Goal: Information Seeking & Learning: Learn about a topic

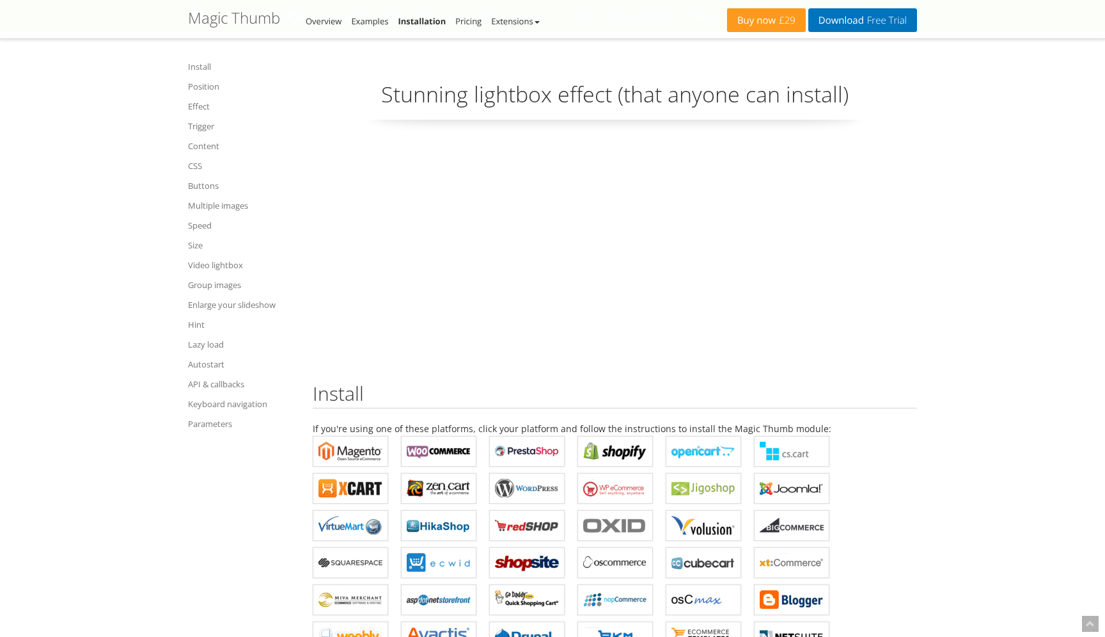
scroll to position [8845, 0]
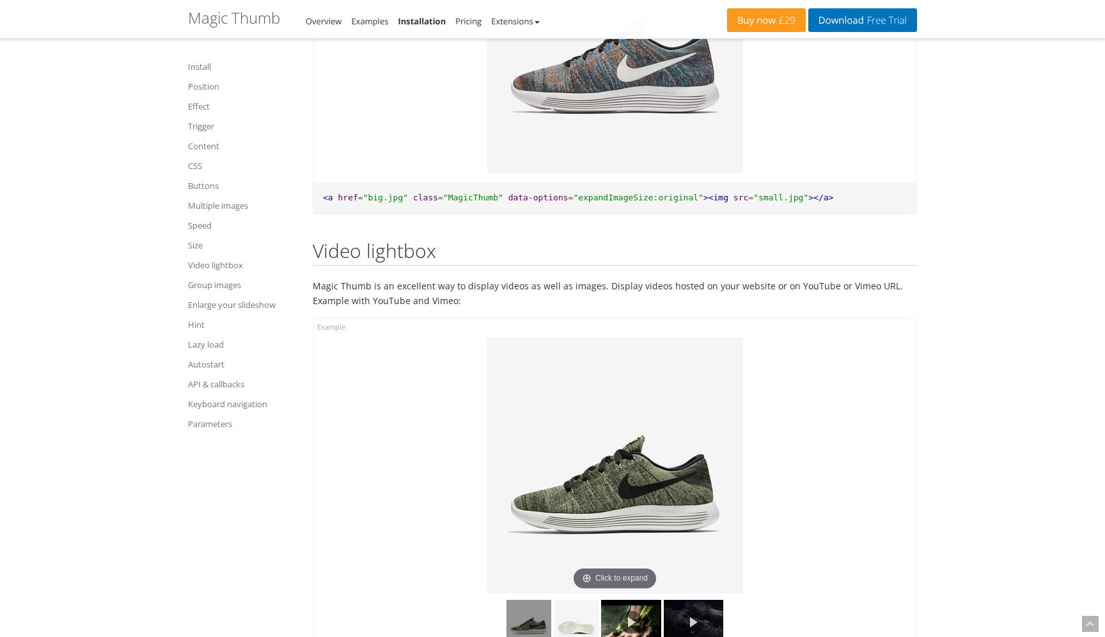
scroll to position [8679, 0]
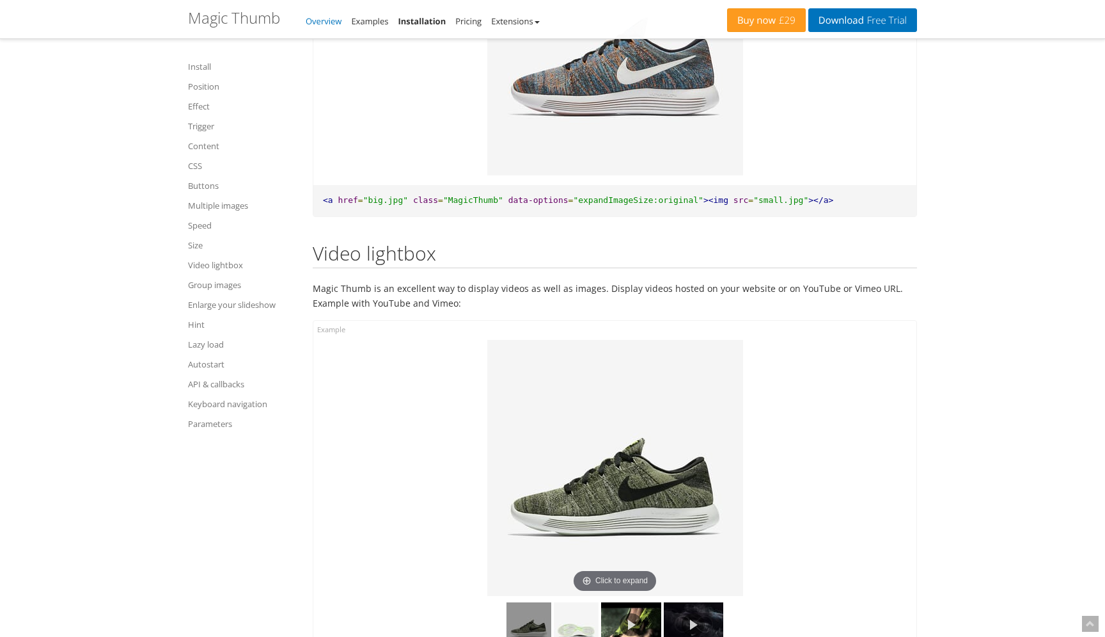
click at [324, 21] on link "Overview" at bounding box center [324, 21] width 36 height 12
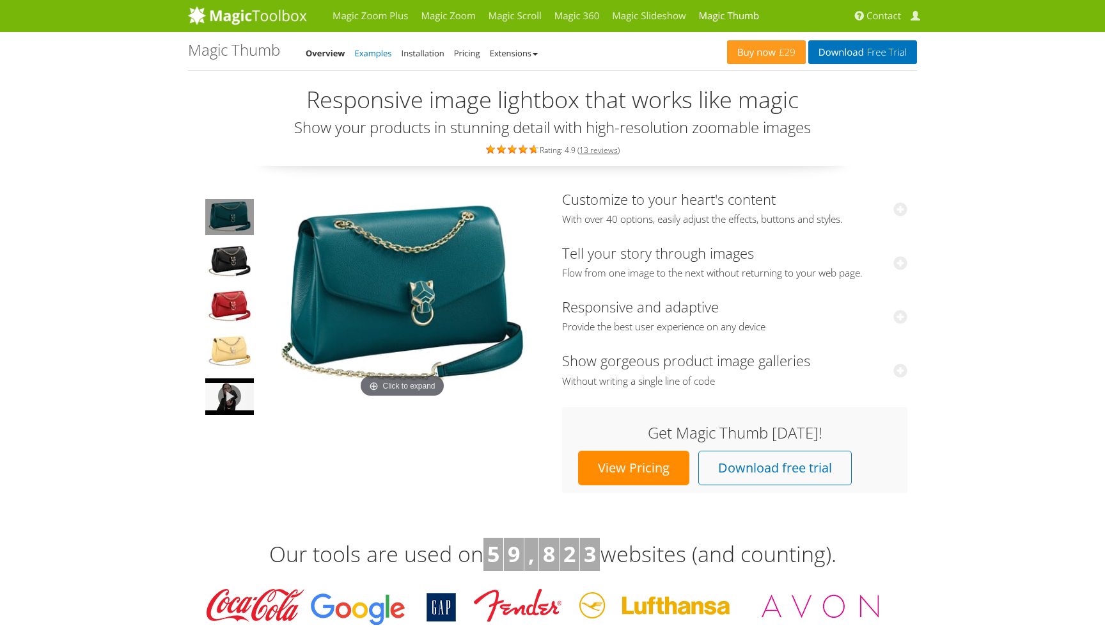
click at [384, 57] on link "Examples" at bounding box center [373, 53] width 37 height 12
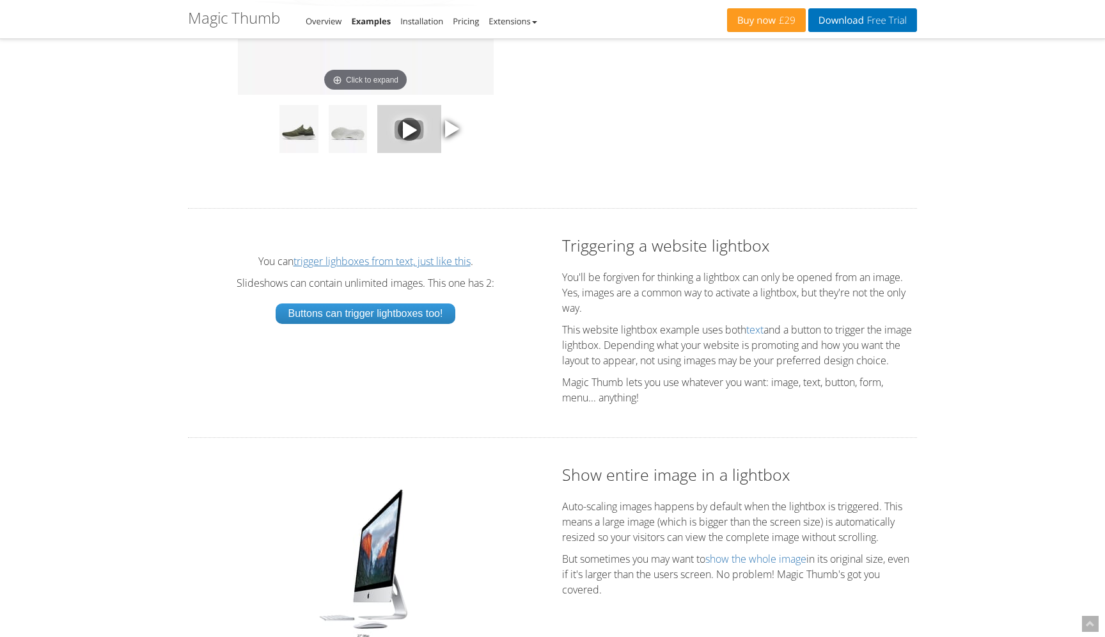
scroll to position [1974, 0]
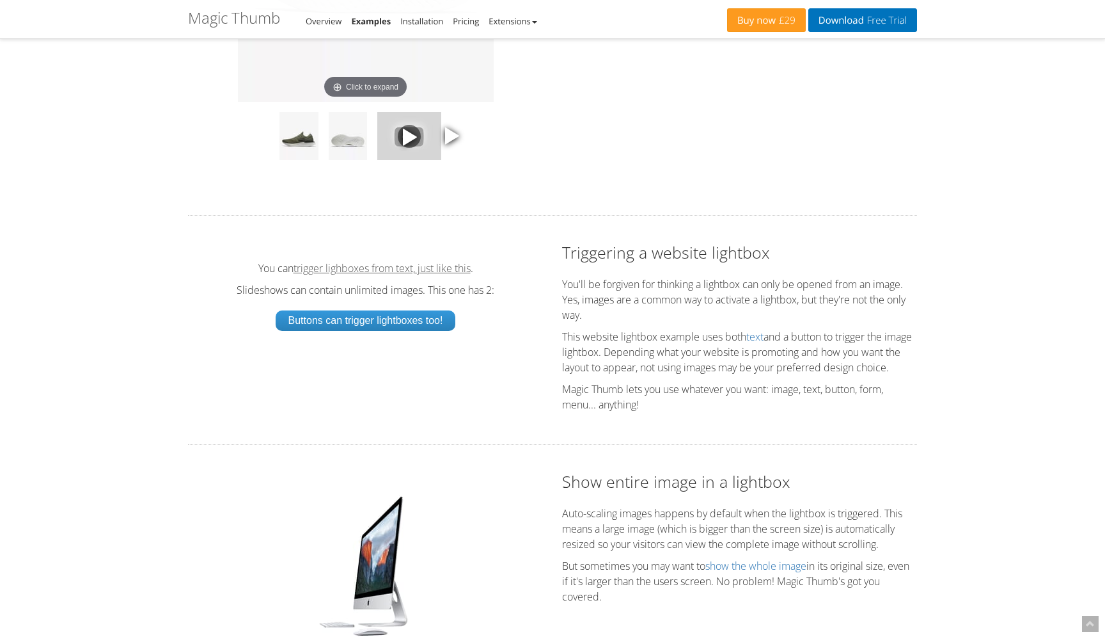
click at [354, 273] on link "trigger lighboxes from text, just like this" at bounding box center [382, 268] width 177 height 10
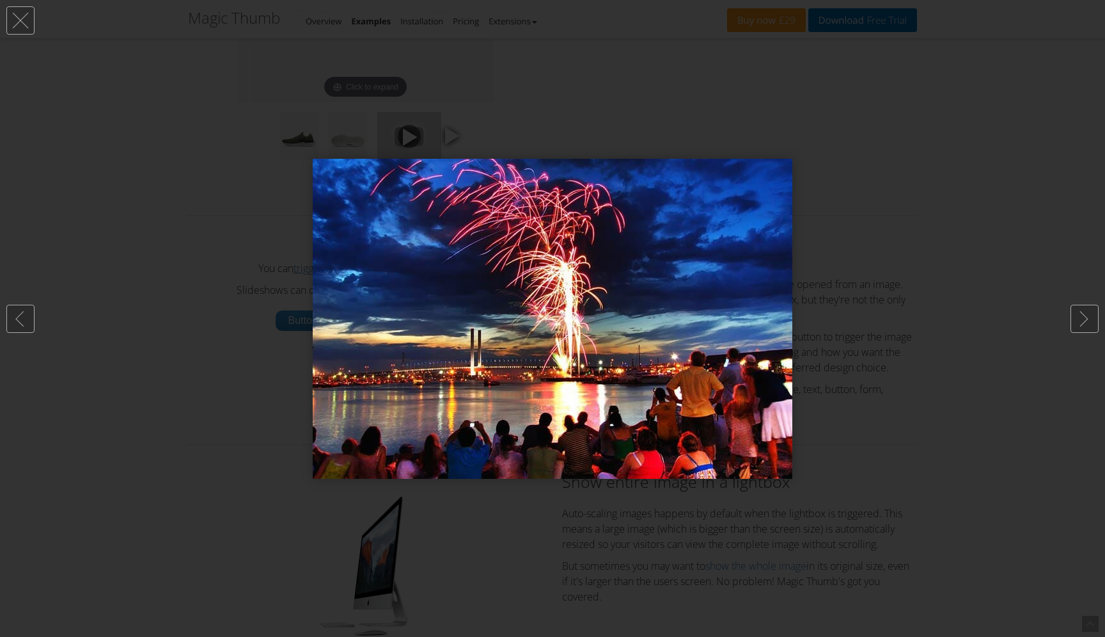
click at [251, 187] on div at bounding box center [552, 318] width 1105 height 637
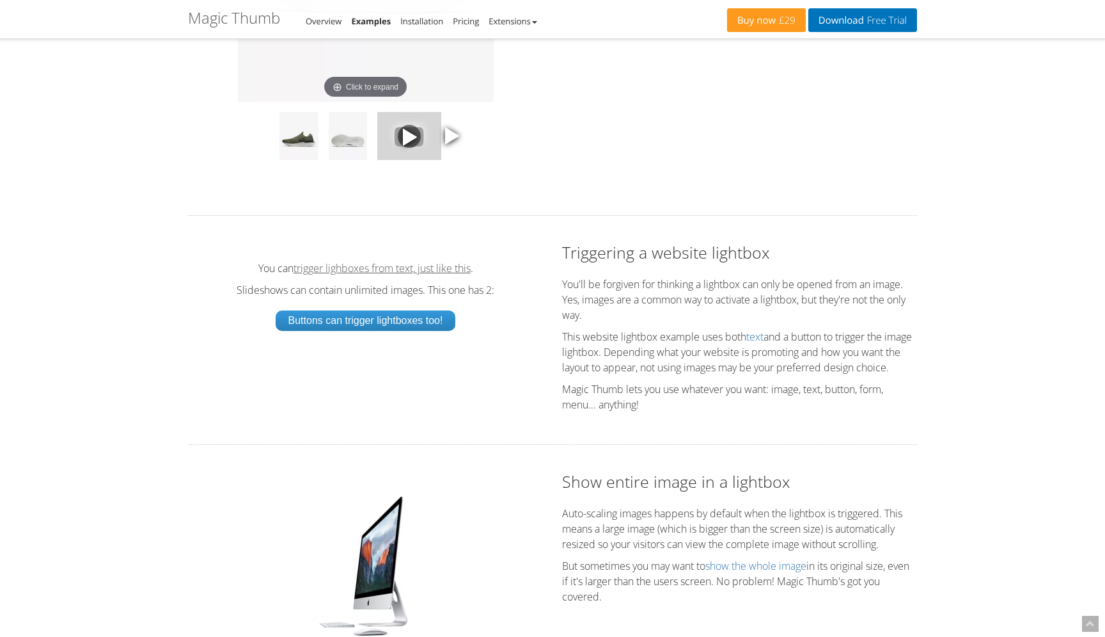
click at [342, 273] on link "trigger lighboxes from text, just like this" at bounding box center [382, 268] width 177 height 10
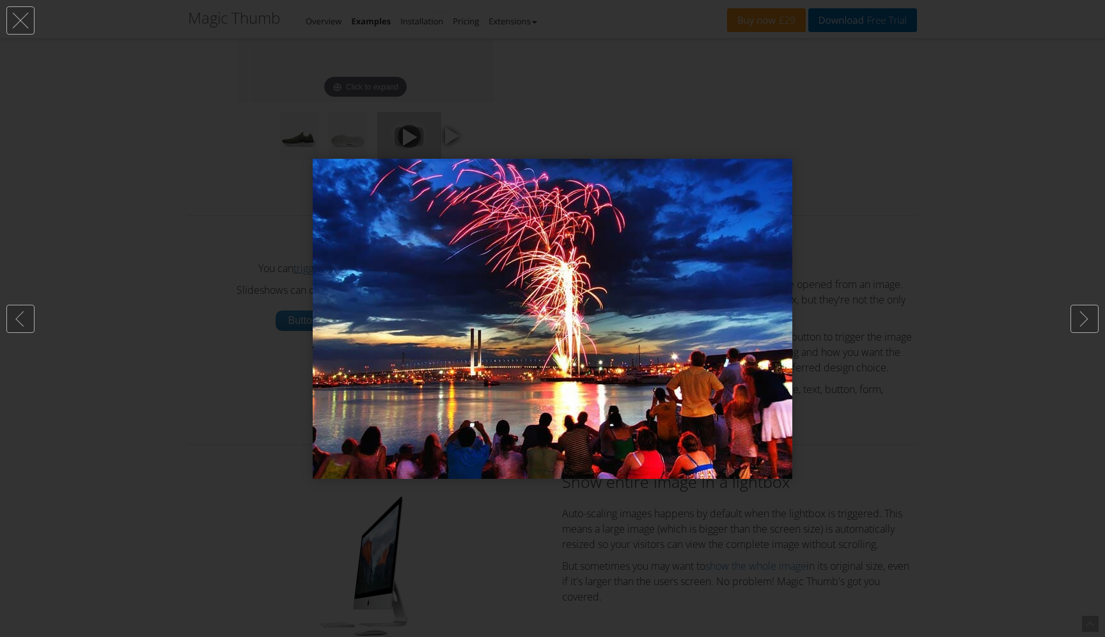
click at [198, 161] on div at bounding box center [552, 318] width 1105 height 637
